Goal: Find specific page/section: Find specific page/section

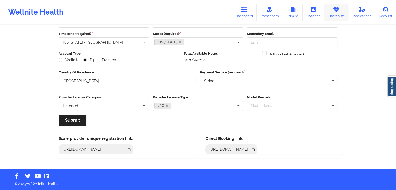
drag, startPoint x: 0, startPoint y: 0, endPoint x: 335, endPoint y: 18, distance: 335.8
click at [335, 18] on link "Therapists" at bounding box center [336, 12] width 24 height 17
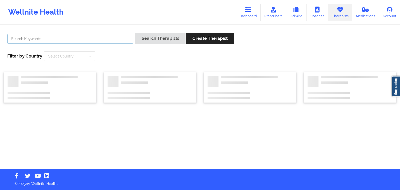
click at [46, 39] on input "text" at bounding box center [70, 39] width 126 height 10
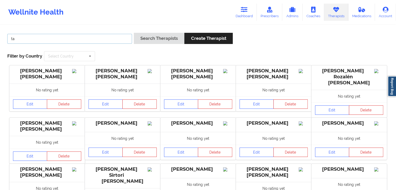
type input "t"
click at [134, 33] on button "Search Therapists" at bounding box center [159, 38] width 50 height 11
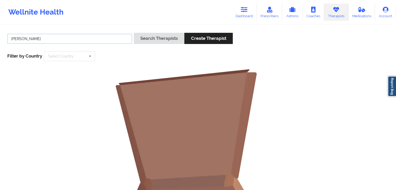
drag, startPoint x: 46, startPoint y: 41, endPoint x: 12, endPoint y: 41, distance: 33.8
click at [12, 41] on input "[PERSON_NAME]" at bounding box center [69, 39] width 125 height 10
click at [134, 33] on button "Search Therapists" at bounding box center [159, 38] width 50 height 11
click at [88, 40] on input "[PERSON_NAME]" at bounding box center [69, 39] width 125 height 10
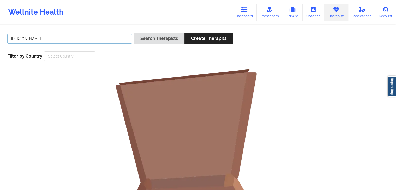
click at [134, 33] on button "Search Therapists" at bounding box center [159, 38] width 50 height 11
type input "t"
click at [134, 33] on button "Search Therapists" at bounding box center [159, 38] width 50 height 11
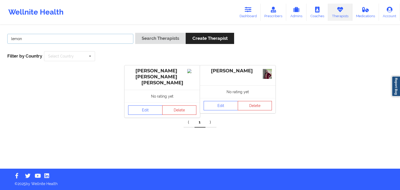
click at [80, 40] on input "lemon" at bounding box center [70, 39] width 126 height 10
type input "l"
type input "[PERSON_NAME]"
click at [135, 33] on button "Search Therapists" at bounding box center [160, 38] width 50 height 11
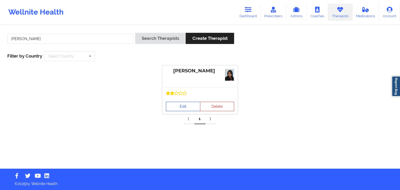
click at [172, 105] on link "Edit" at bounding box center [183, 106] width 34 height 9
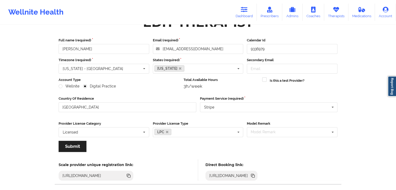
scroll to position [43, 0]
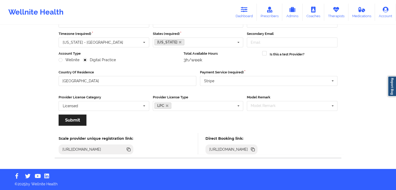
click at [256, 147] on icon at bounding box center [253, 150] width 6 height 6
click at [250, 9] on link "Dashboard" at bounding box center [244, 12] width 25 height 17
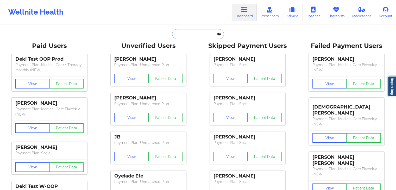
click at [195, 30] on input "text" at bounding box center [198, 34] width 52 height 10
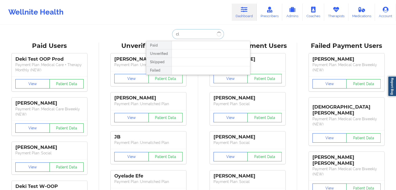
type input "c"
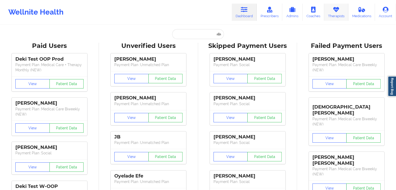
click at [336, 17] on link "Therapists" at bounding box center [336, 12] width 24 height 17
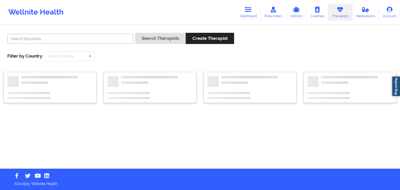
click at [111, 39] on input "text" at bounding box center [70, 39] width 126 height 10
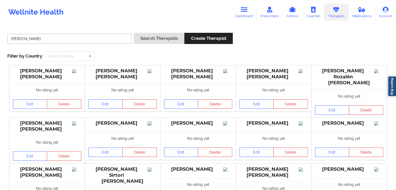
click at [134, 33] on button "Search Therapists" at bounding box center [159, 38] width 50 height 11
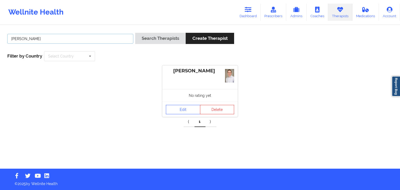
drag, startPoint x: 46, startPoint y: 38, endPoint x: 5, endPoint y: 40, distance: 40.7
click at [5, 40] on div "[PERSON_NAME]" at bounding box center [70, 40] width 130 height 15
type input "[PERSON_NAME]"
click at [135, 33] on button "Search Therapists" at bounding box center [160, 38] width 50 height 11
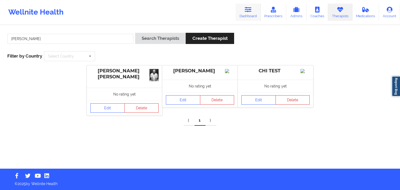
click at [255, 11] on link "Dashboard" at bounding box center [248, 12] width 25 height 17
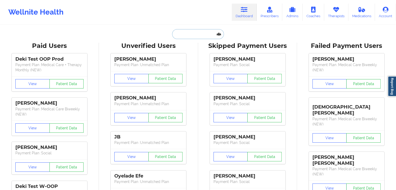
click at [178, 37] on input "text" at bounding box center [198, 34] width 52 height 10
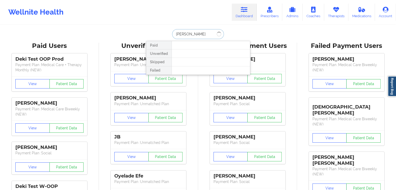
type input "[PERSON_NAME]"
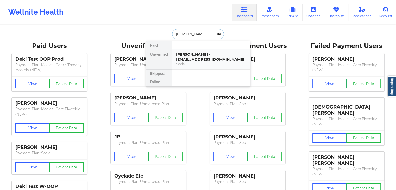
click at [202, 53] on div "[PERSON_NAME] - [EMAIL_ADDRESS][DOMAIN_NAME]" at bounding box center [211, 57] width 70 height 10
